Goal: Information Seeking & Learning: Understand process/instructions

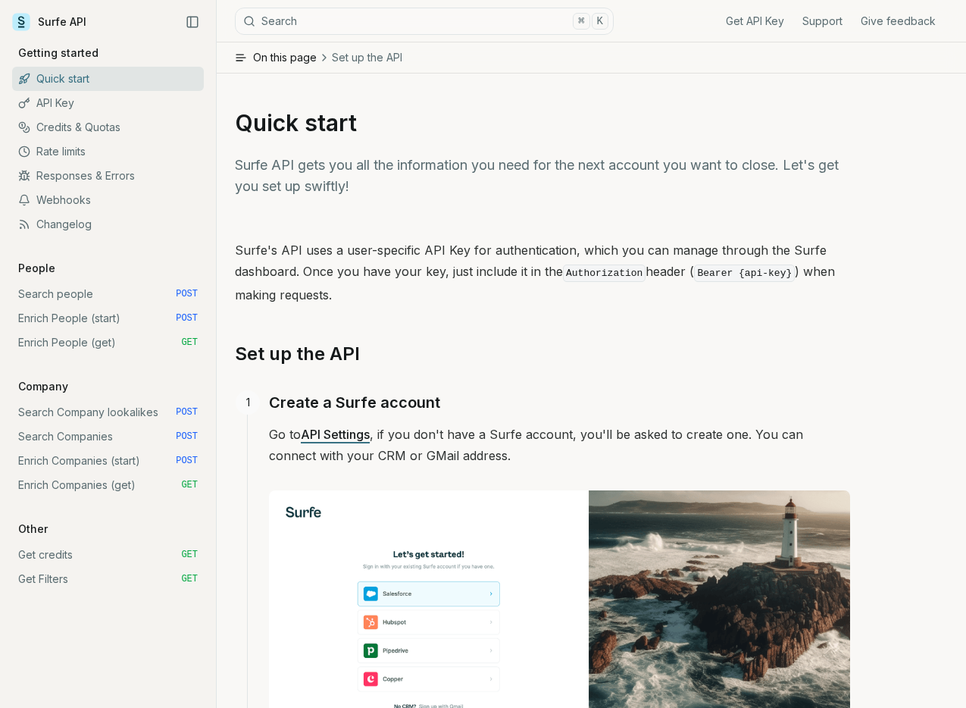
click at [86, 439] on link "Search Companies POST" at bounding box center [108, 436] width 192 height 24
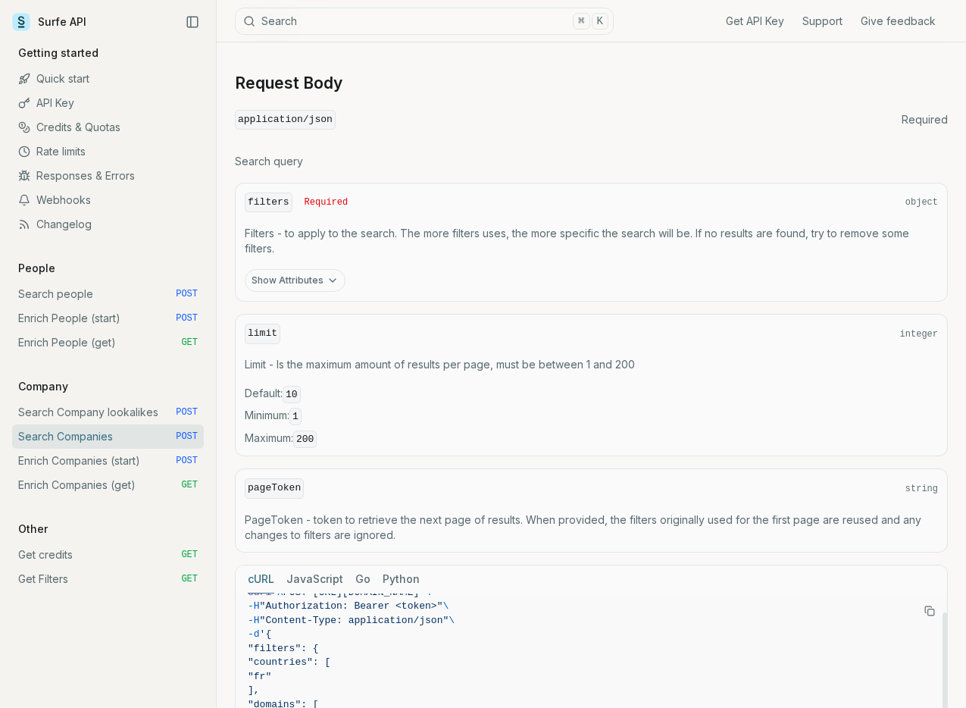
scroll to position [452, 0]
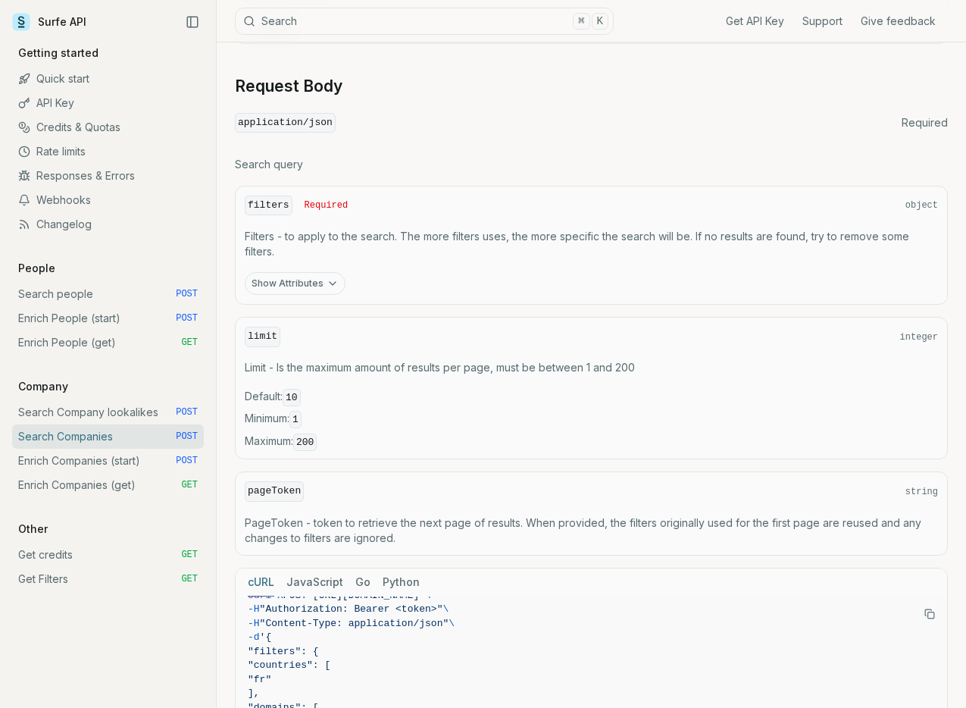
click at [317, 281] on button "Show Attributes" at bounding box center [295, 283] width 101 height 23
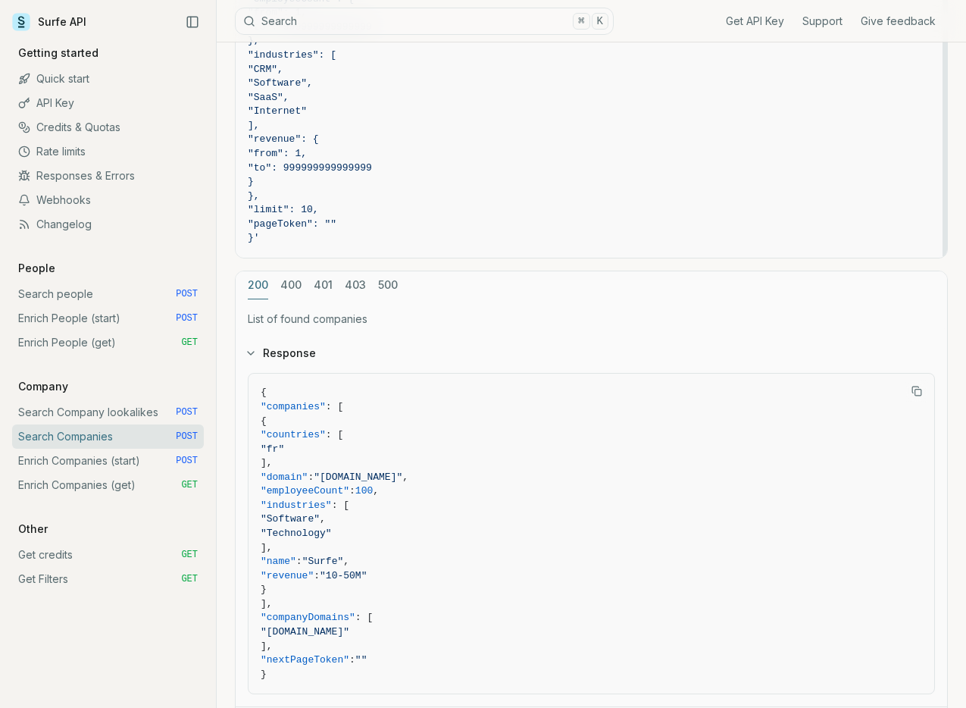
scroll to position [1999, 0]
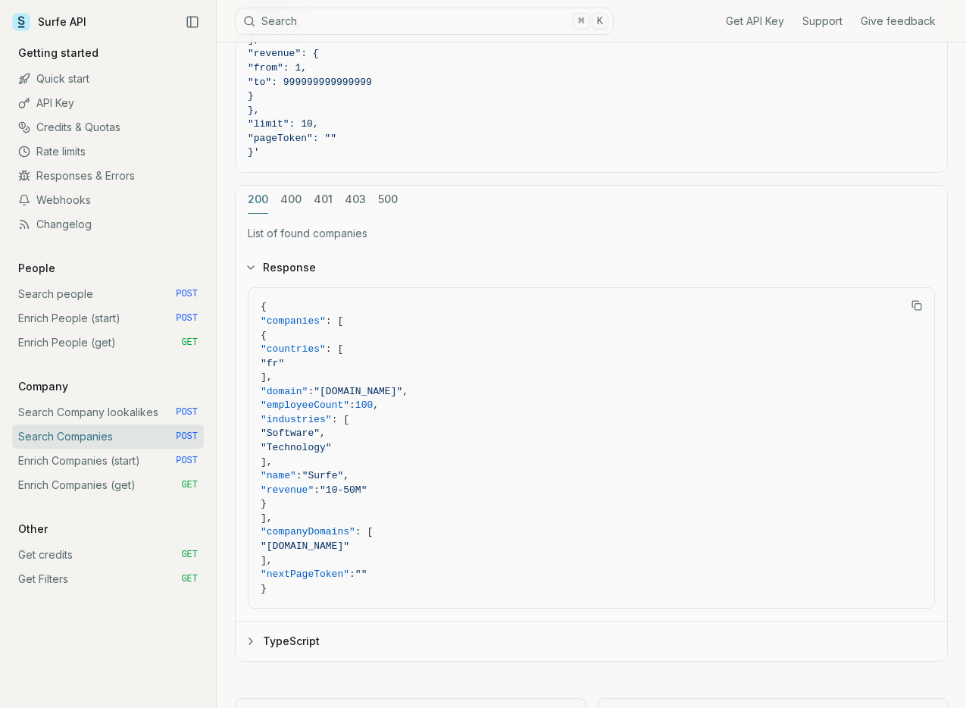
click at [288, 189] on div "cURL JavaScript Go Python curl -X POST "[URL][DOMAIN_NAME]" \ -H "Authorization…" at bounding box center [591, 175] width 713 height 973
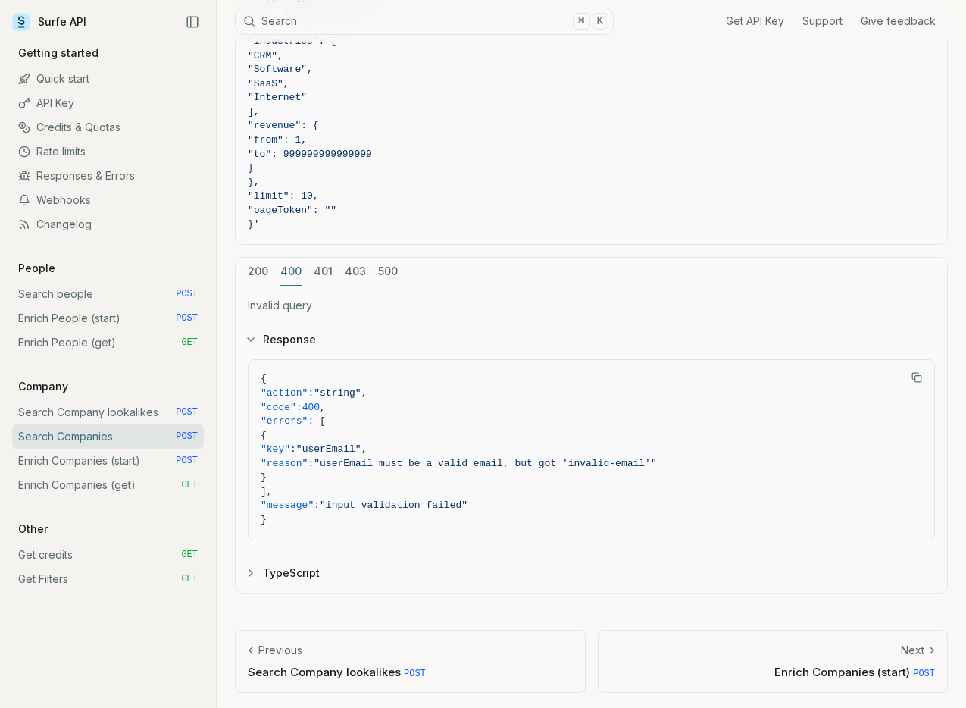
click at [260, 267] on button "200" at bounding box center [258, 272] width 20 height 28
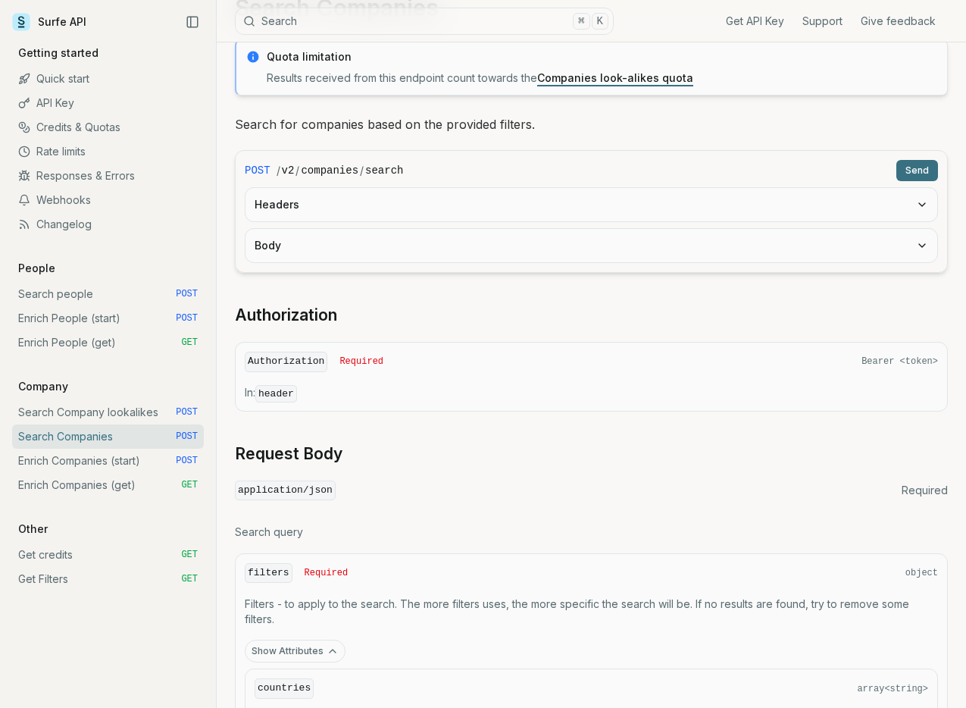
scroll to position [0, 0]
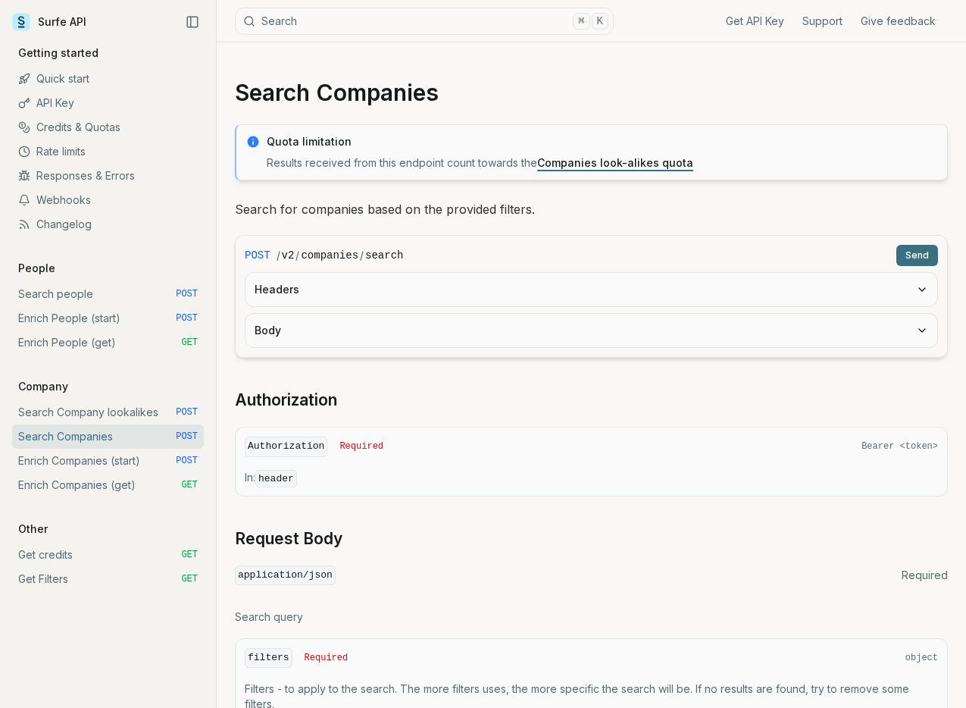
click at [112, 410] on link "Search Company lookalikes POST" at bounding box center [108, 412] width 192 height 24
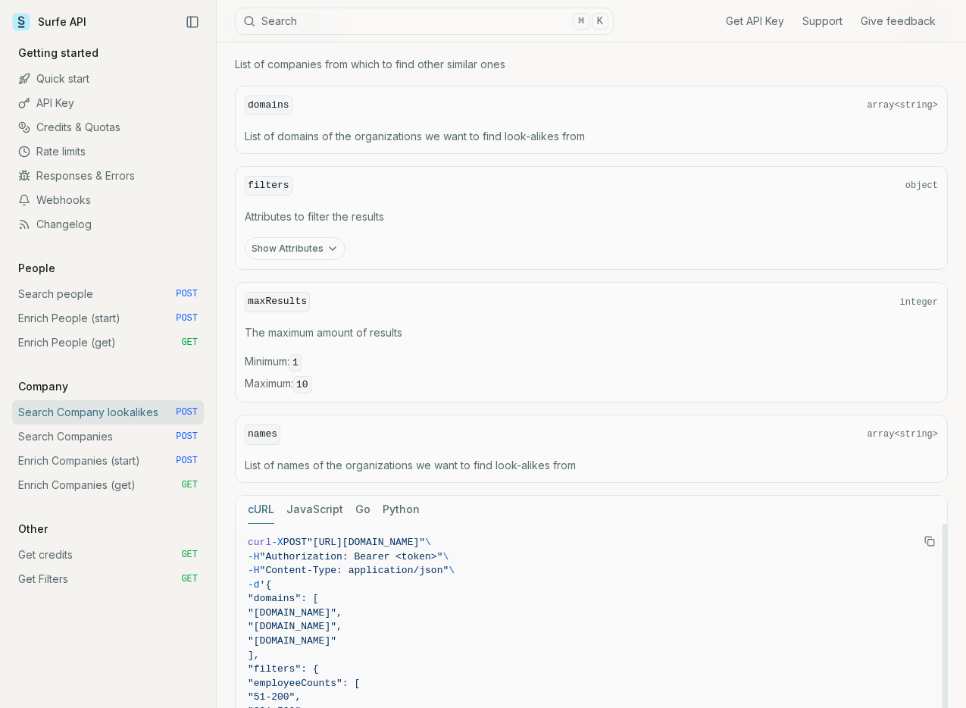
scroll to position [630, 0]
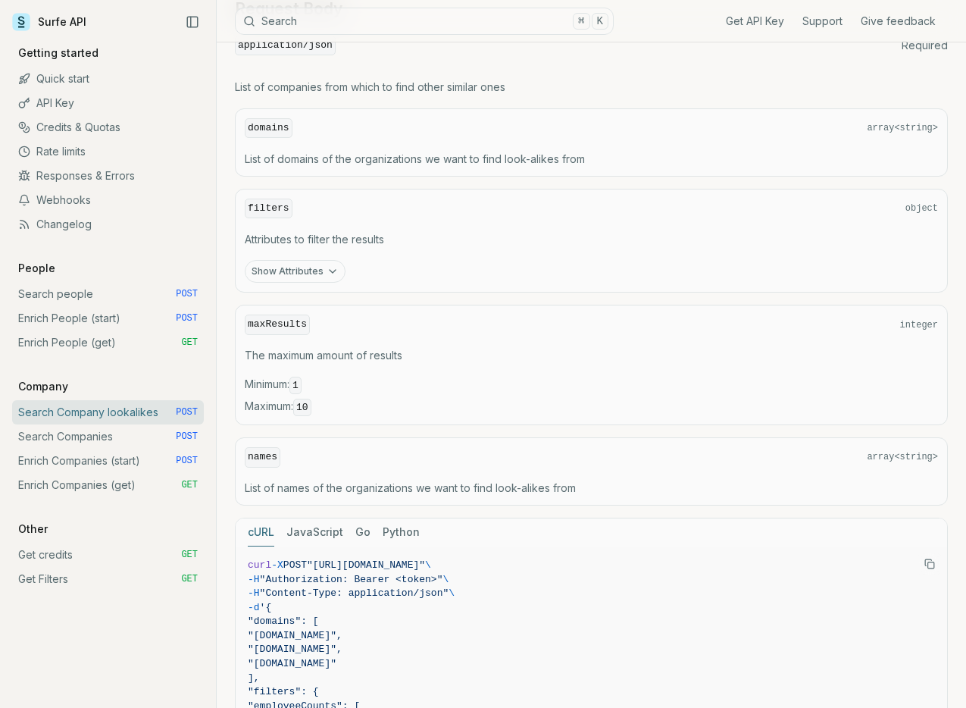
click at [298, 265] on button "Show Attributes" at bounding box center [295, 271] width 101 height 23
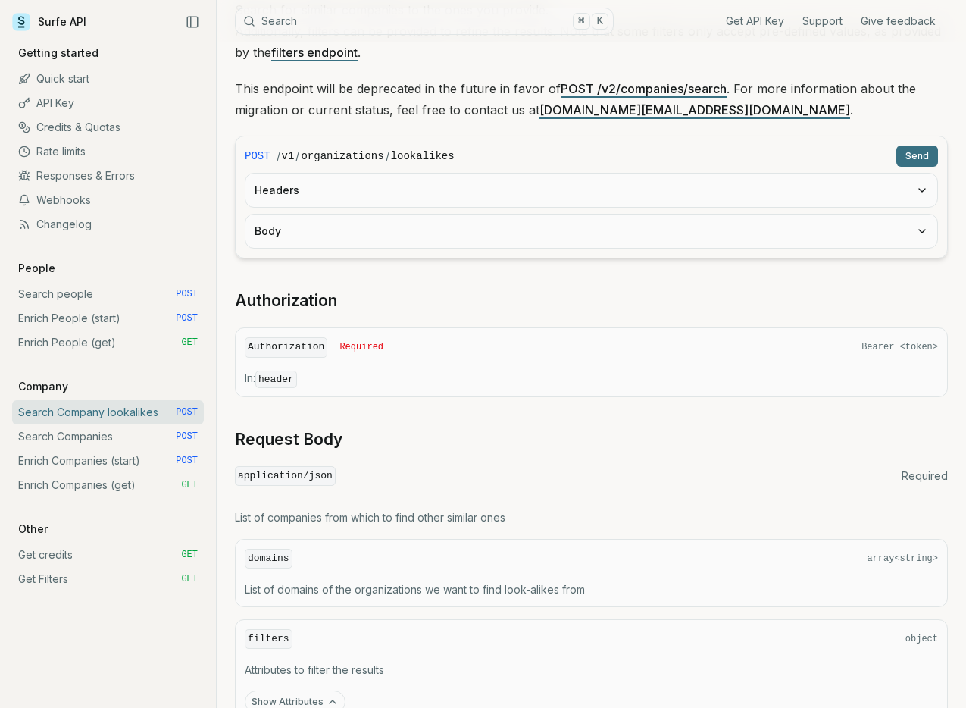
scroll to position [119, 0]
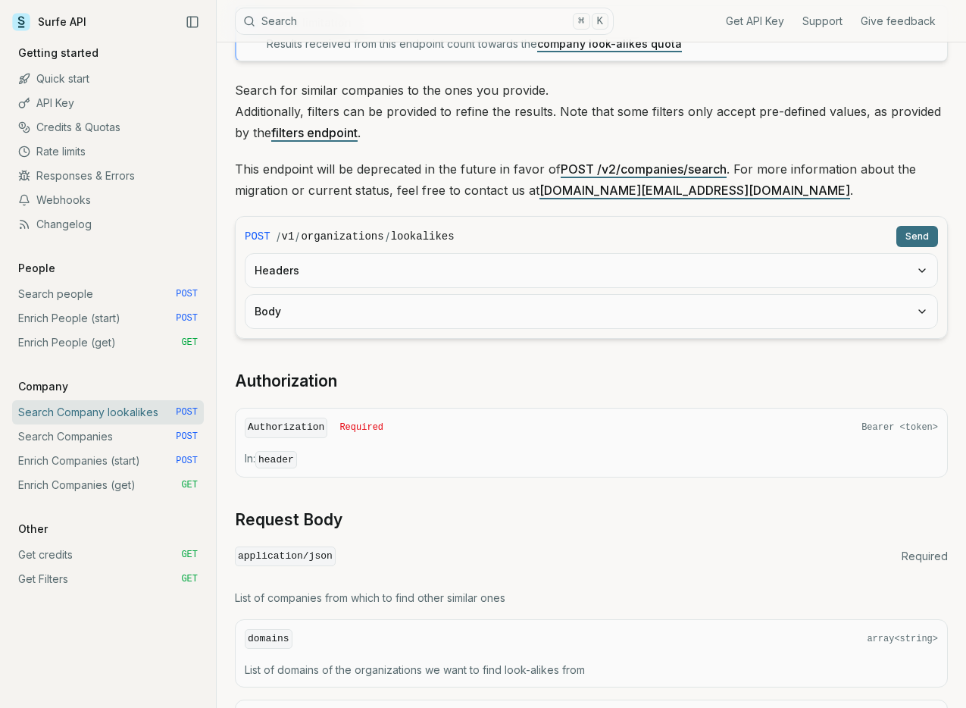
click at [96, 438] on link "Search Companies POST" at bounding box center [108, 436] width 192 height 24
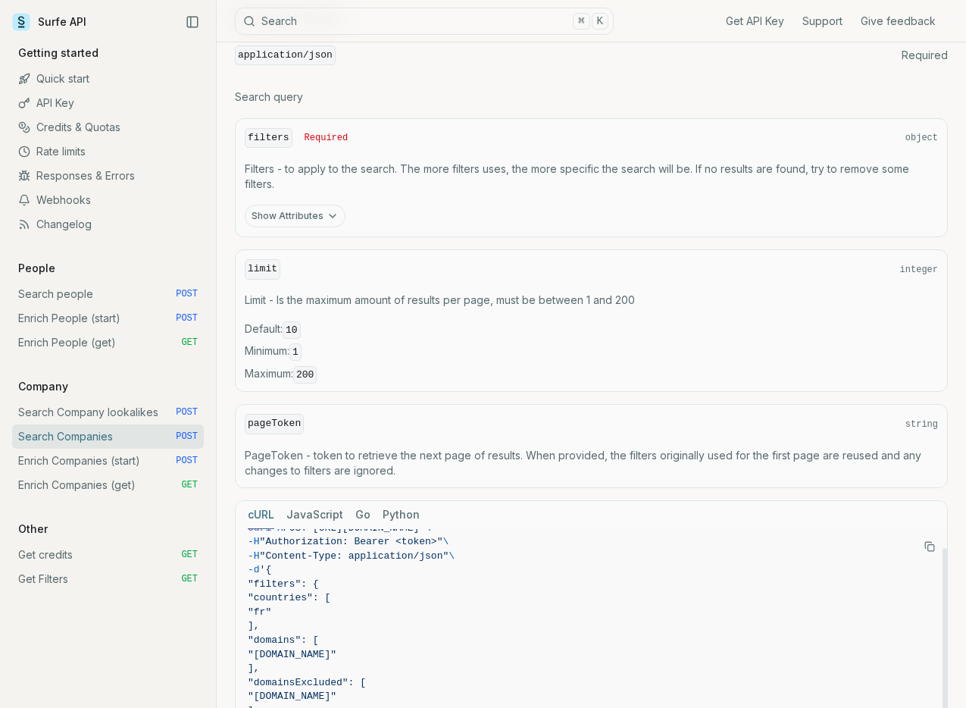
scroll to position [519, 0]
click at [266, 214] on button "Show Attributes" at bounding box center [295, 216] width 101 height 23
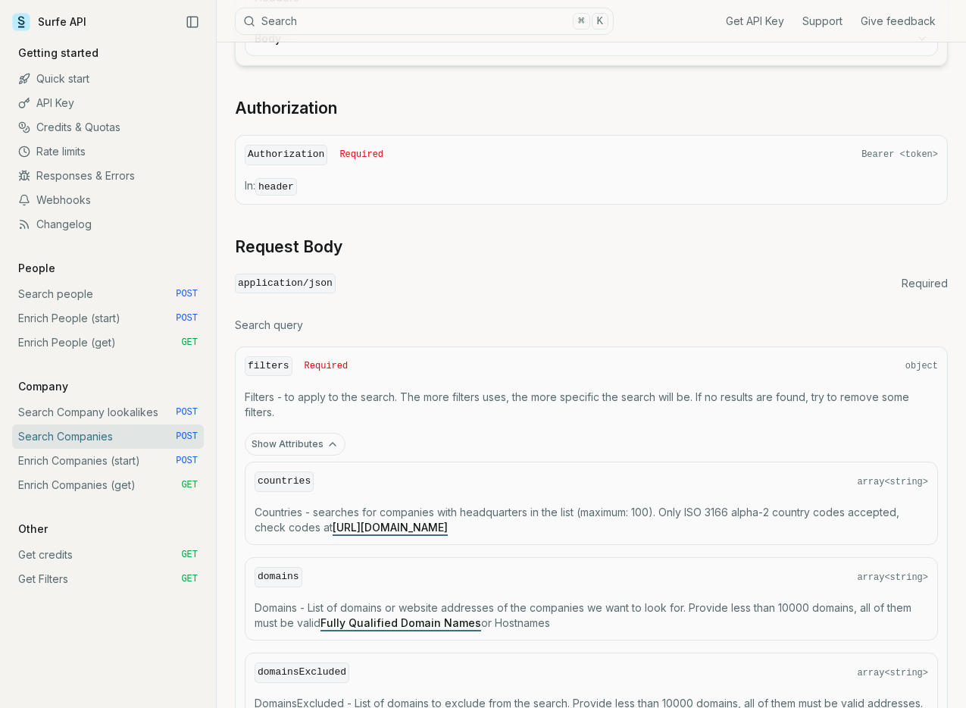
scroll to position [232, 0]
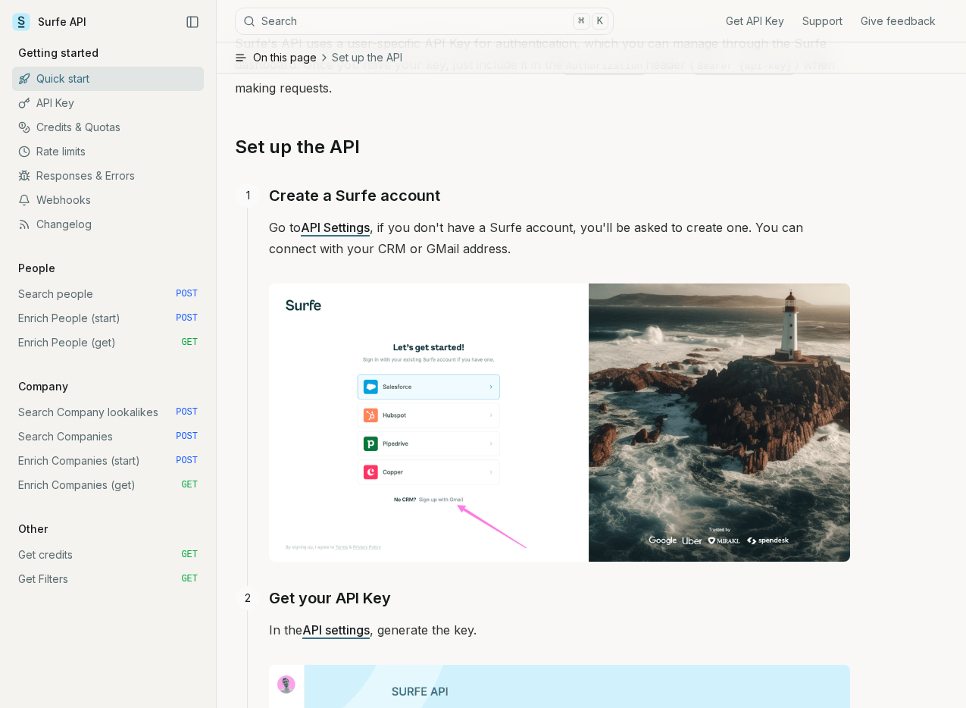
scroll to position [266, 0]
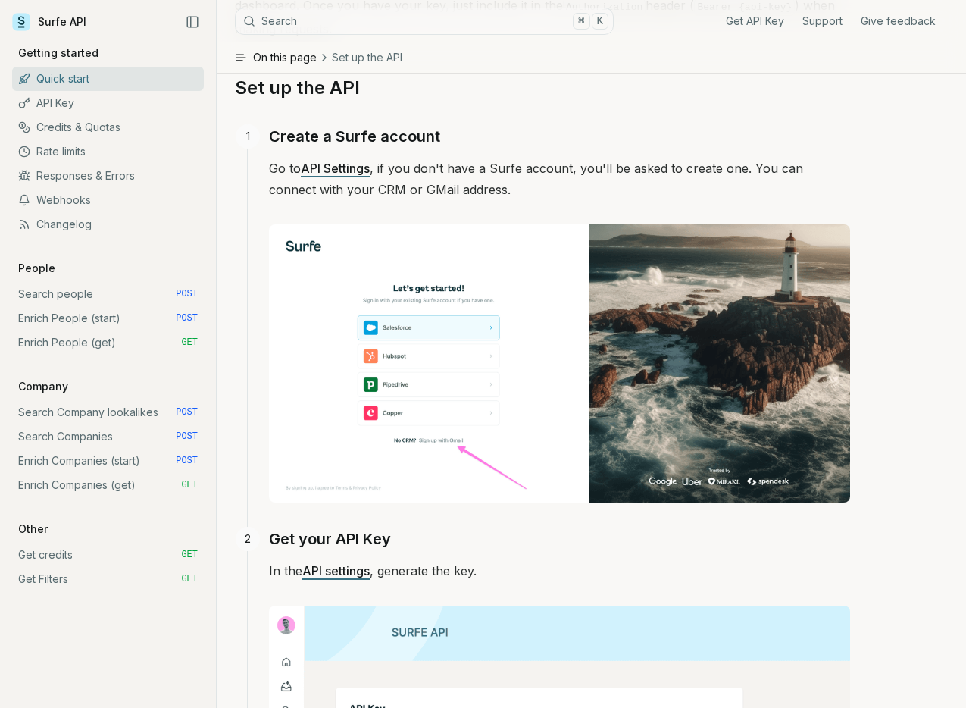
click at [98, 427] on link "Search Companies POST" at bounding box center [108, 436] width 192 height 24
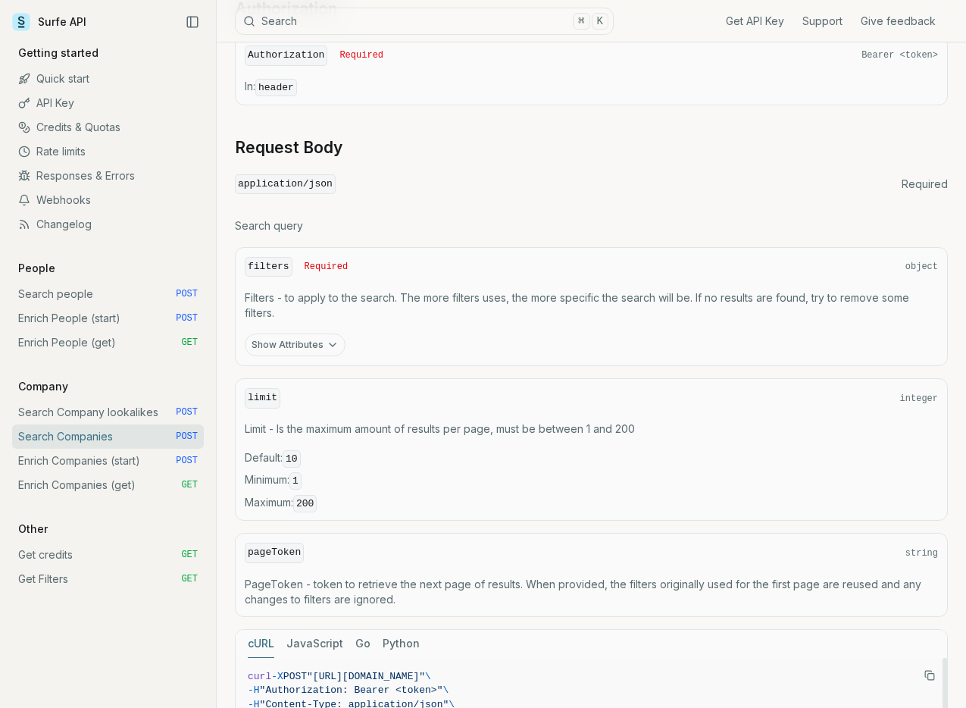
scroll to position [389, 0]
click at [300, 344] on button "Show Attributes" at bounding box center [295, 346] width 101 height 23
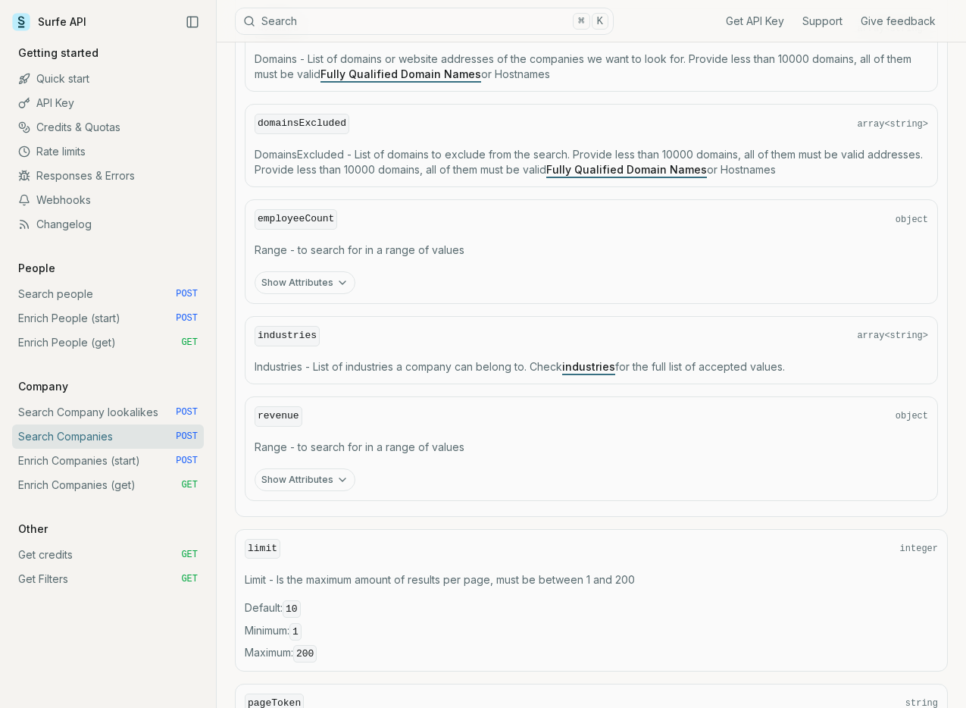
scroll to position [846, 0]
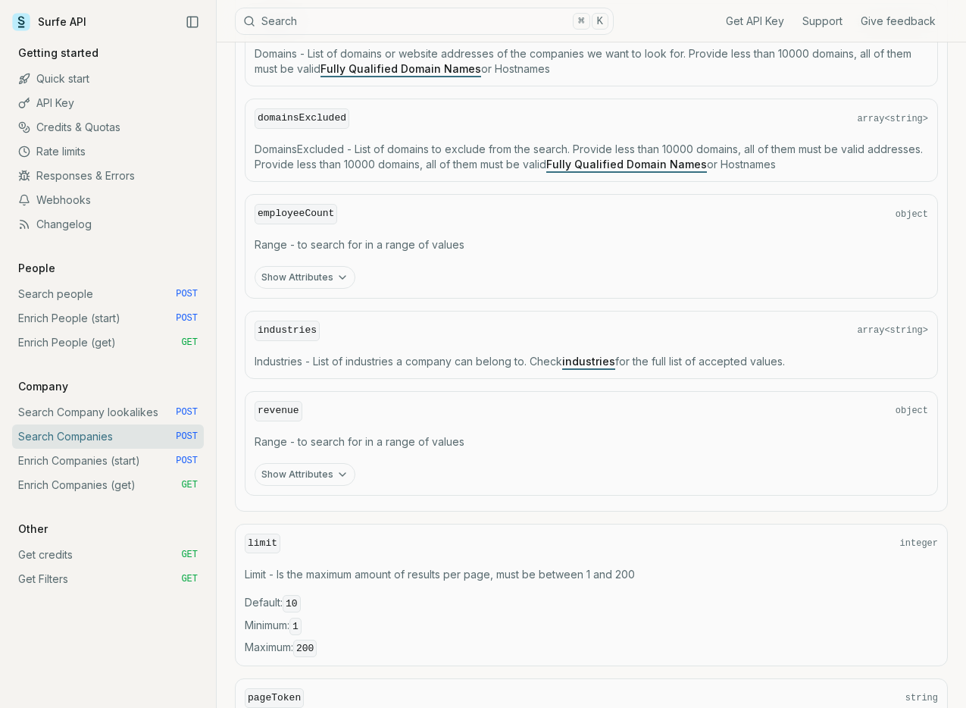
click at [609, 362] on link "industries" at bounding box center [588, 361] width 53 height 13
